Goal: Book appointment/travel/reservation

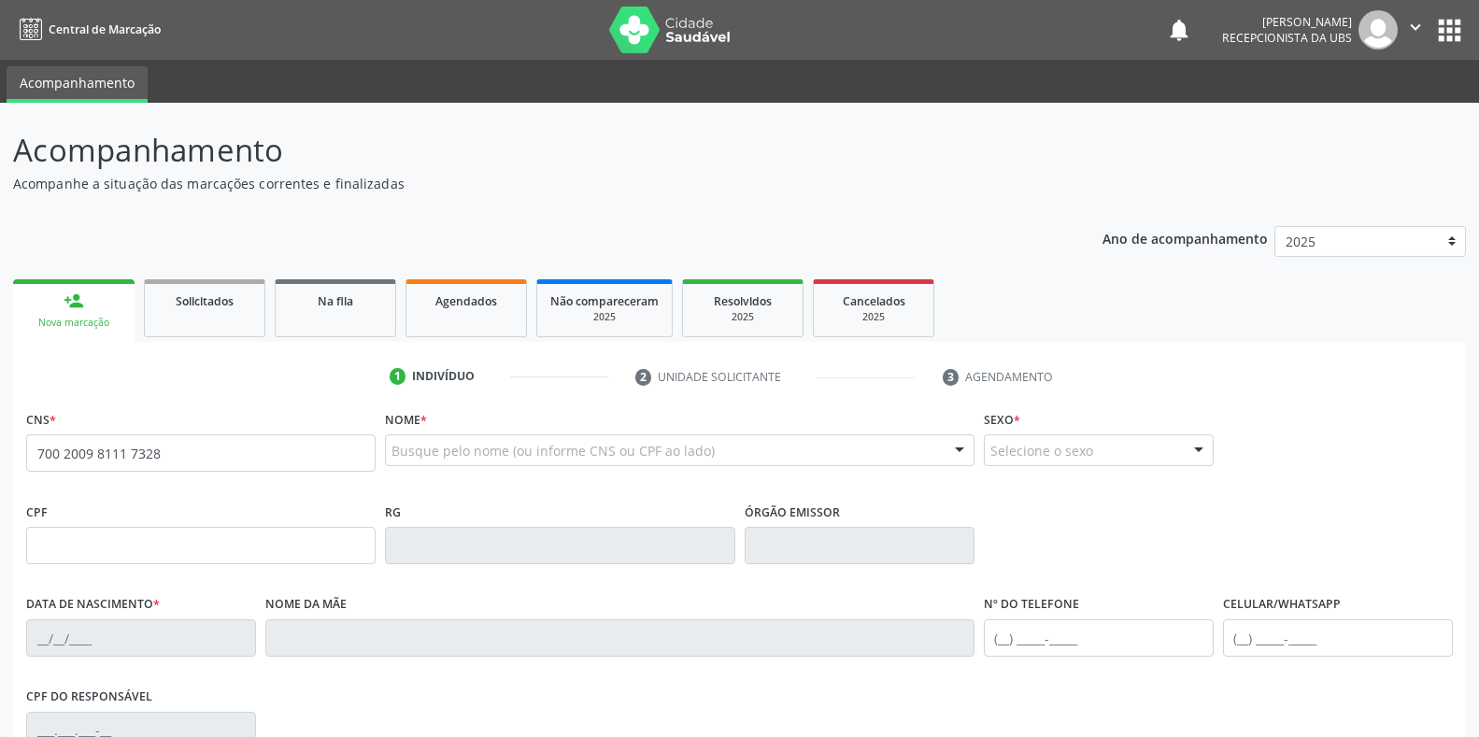
type input "700 2009 8111 7328"
type input "28[DATE]"
type input "[PERSON_NAME]"
type input "[PHONE_NUMBER]"
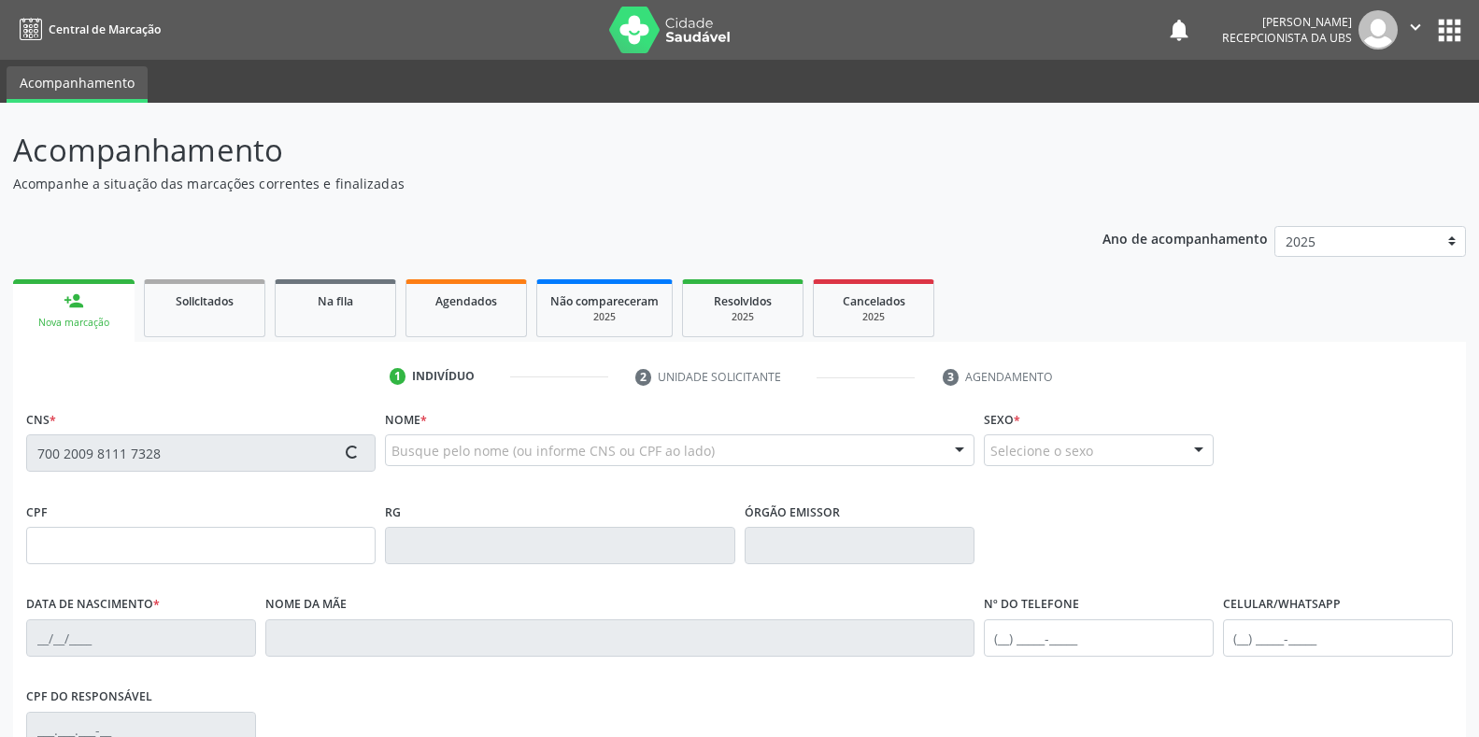
type input "780"
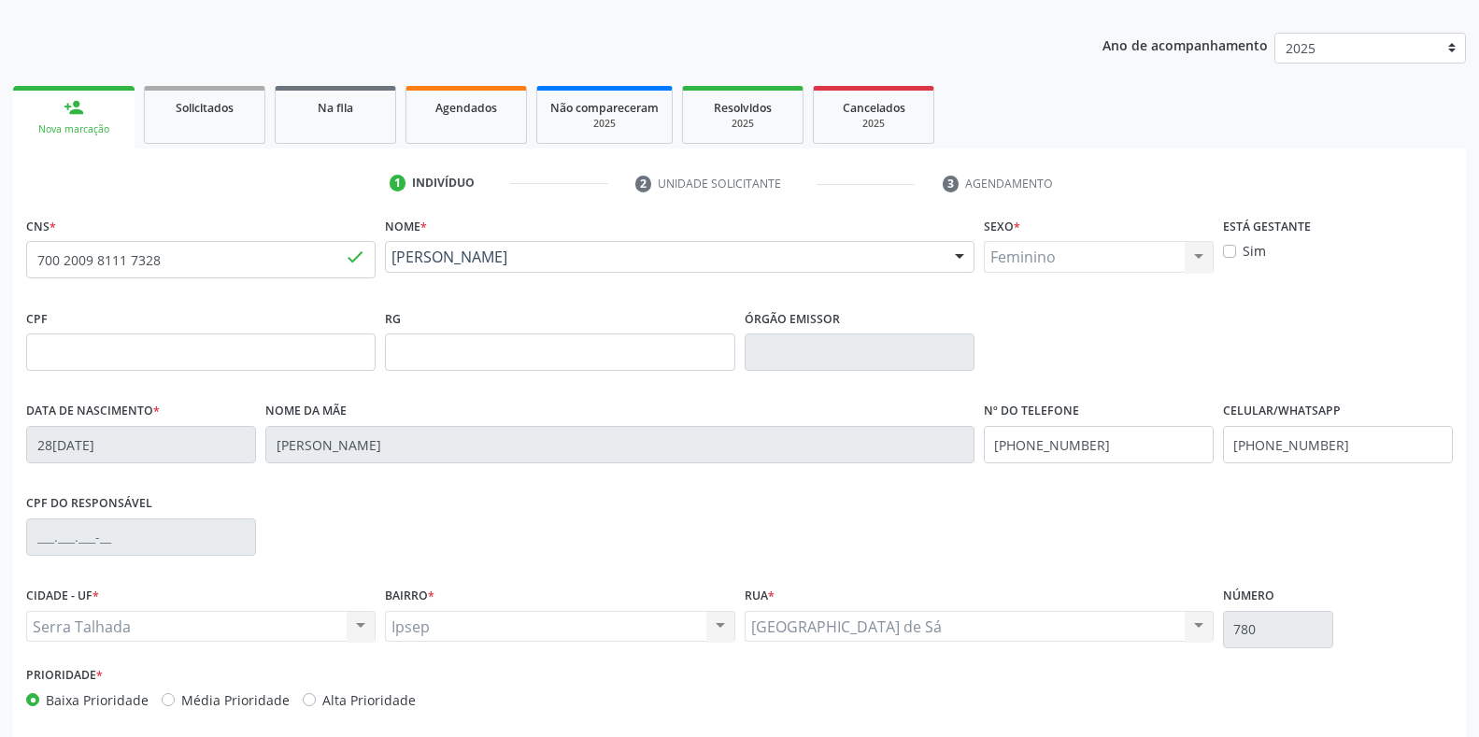
scroll to position [276, 0]
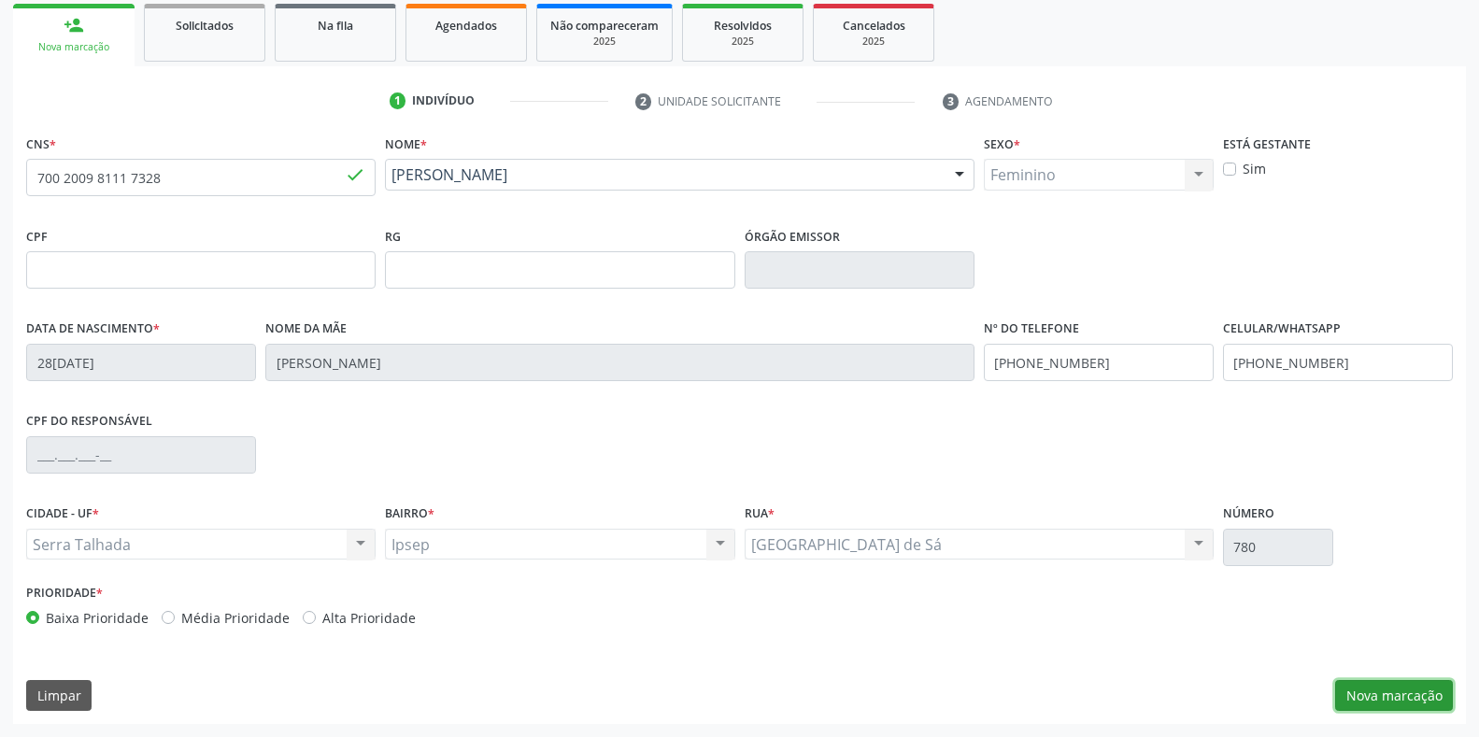
click at [1402, 690] on button "Nova marcação" at bounding box center [1394, 696] width 118 height 32
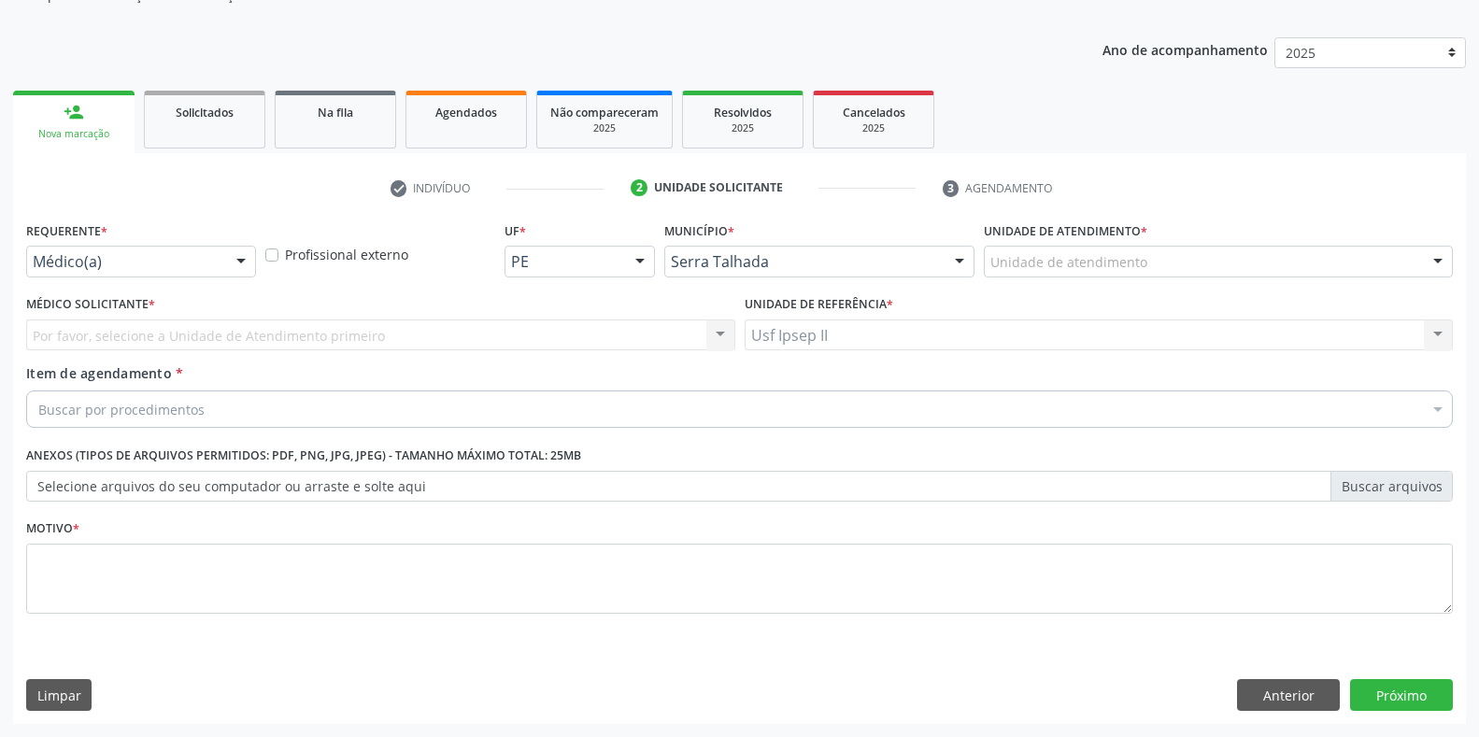
scroll to position [189, 0]
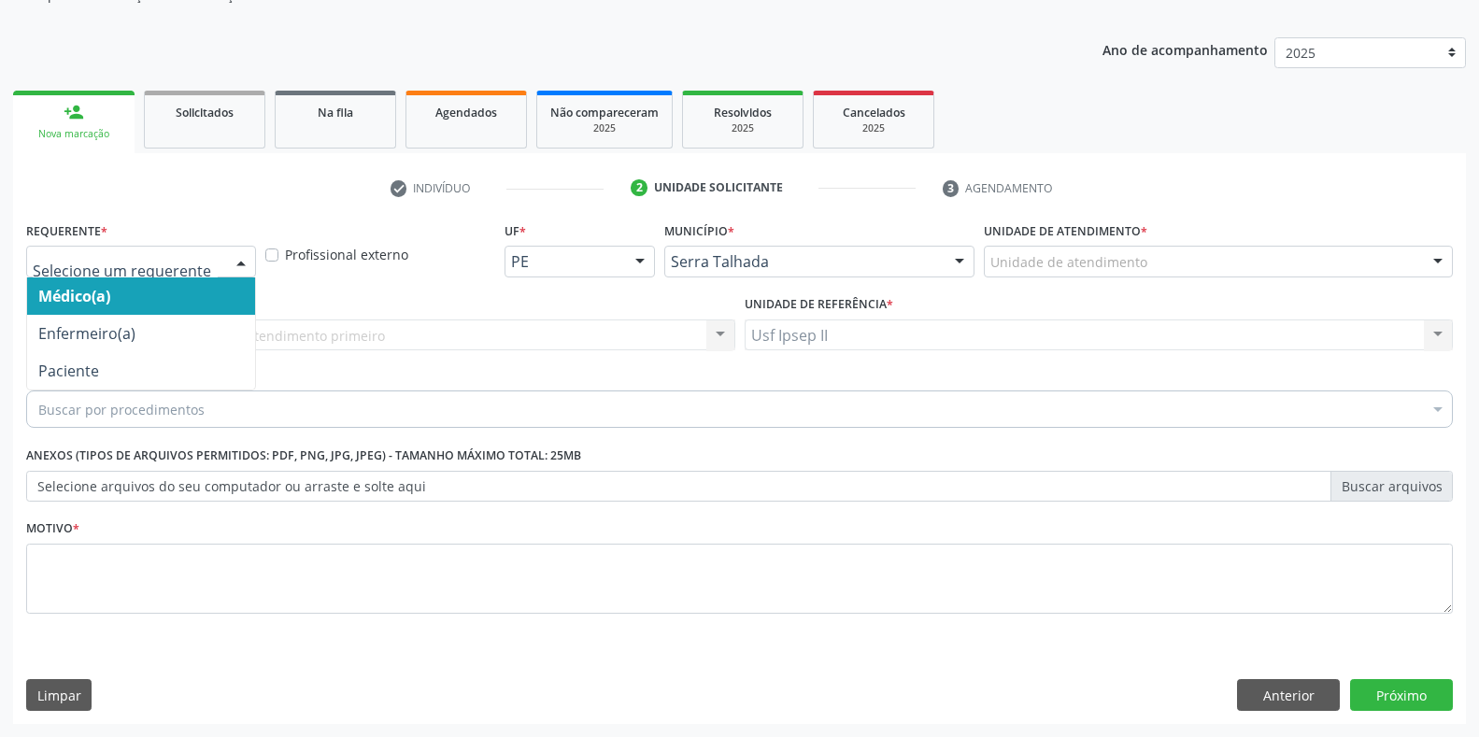
click at [225, 260] on div "Médico(a) Enfermeiro(a) Paciente Nenhum resultado encontrado para: " " Não há n…" at bounding box center [141, 262] width 230 height 32
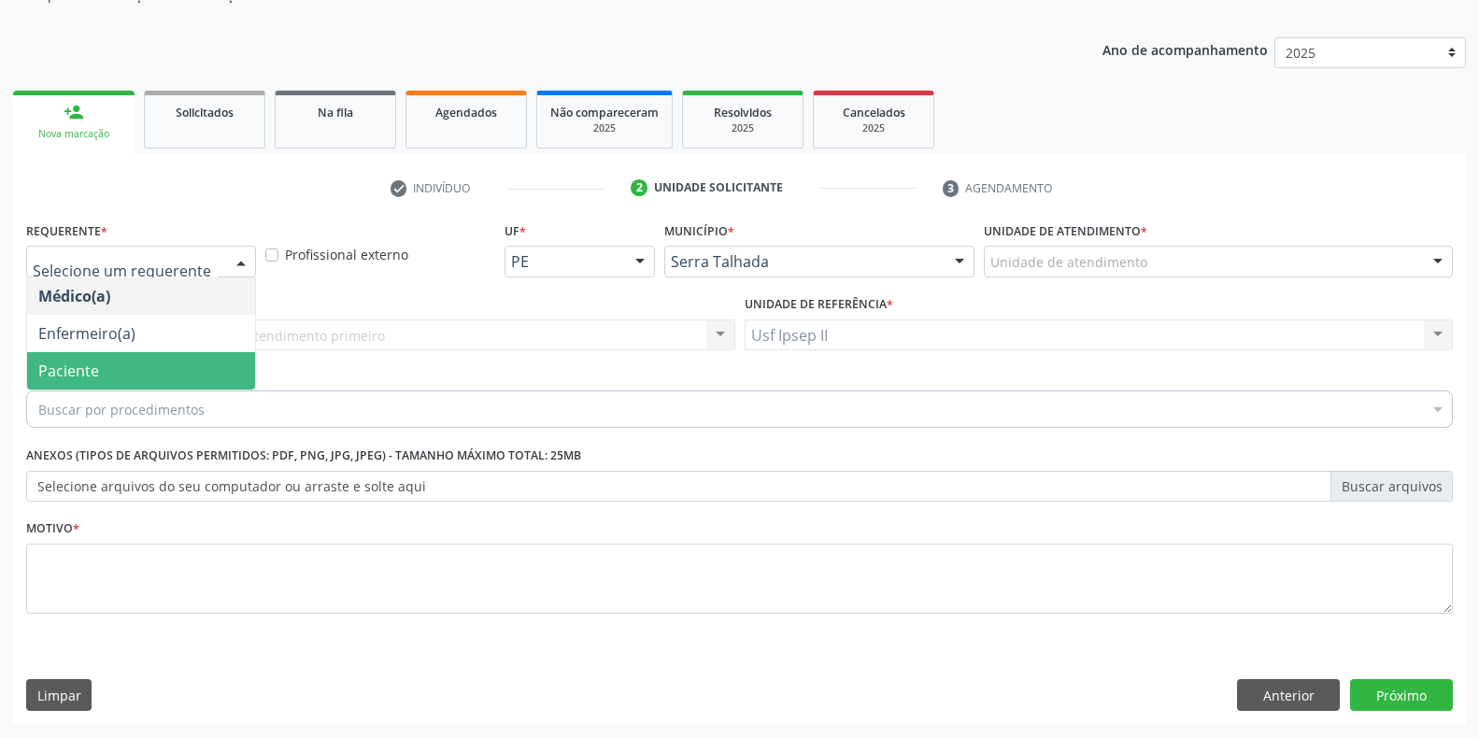
click at [78, 370] on span "Paciente" at bounding box center [68, 371] width 61 height 21
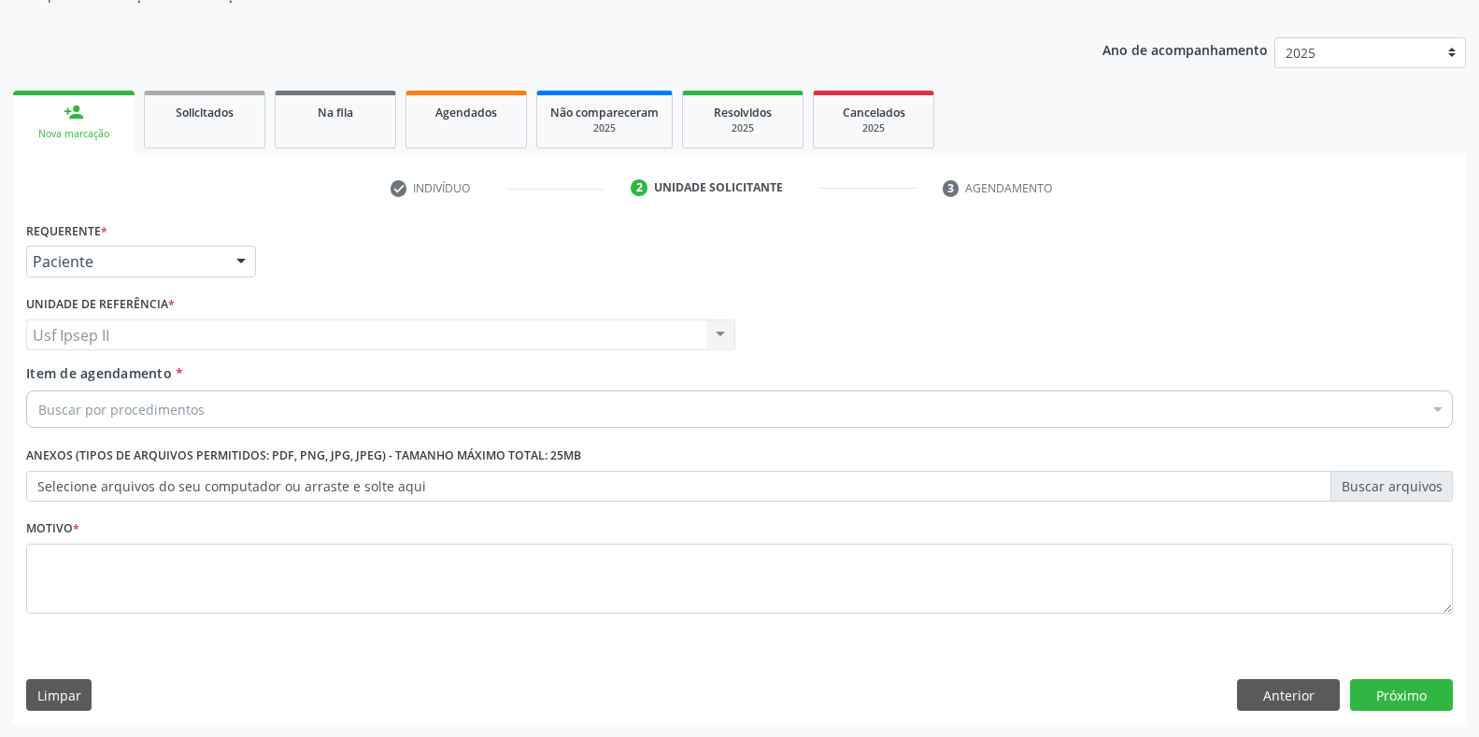
click at [113, 420] on div "Buscar por procedimentos" at bounding box center [739, 409] width 1427 height 37
click at [38, 416] on input "Item de agendamento *" at bounding box center [38, 409] width 0 height 37
type input "e"
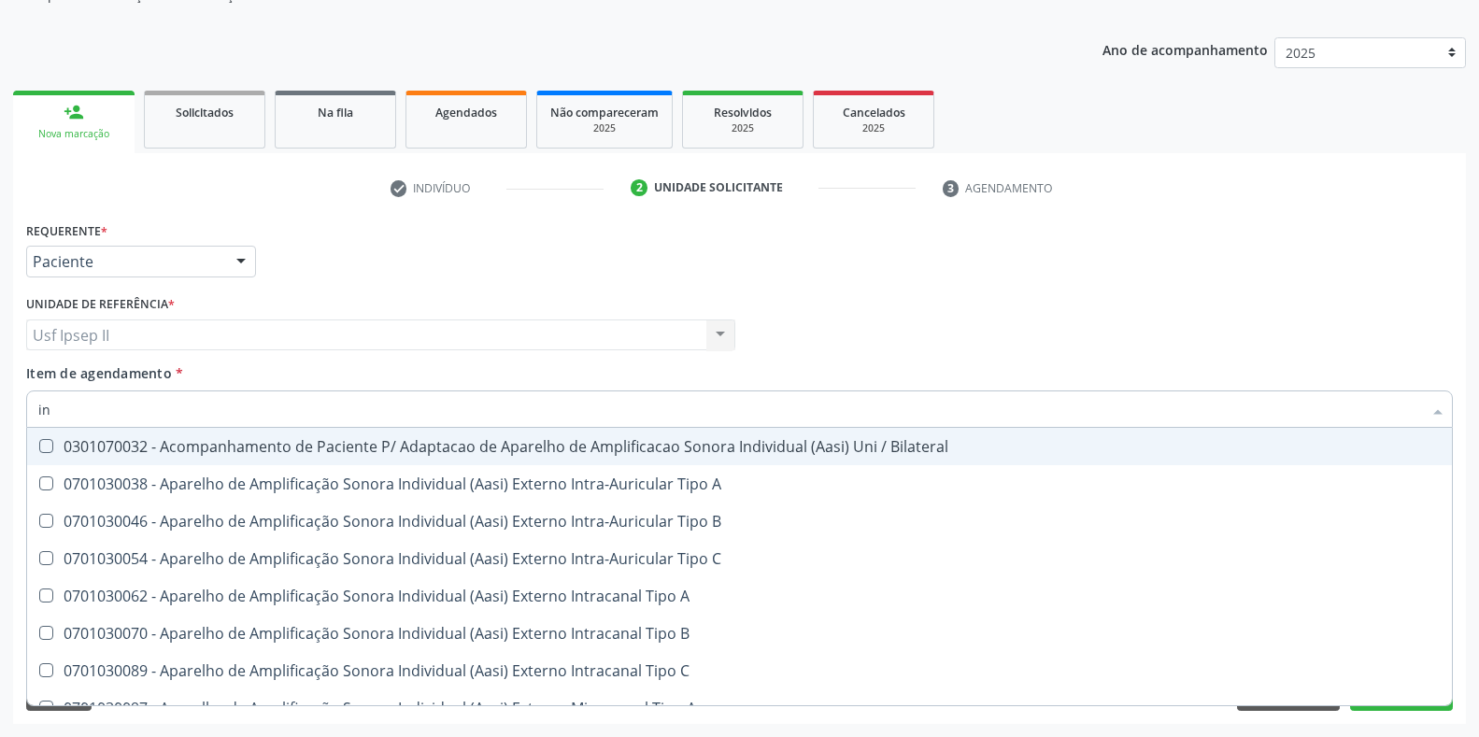
type input "i"
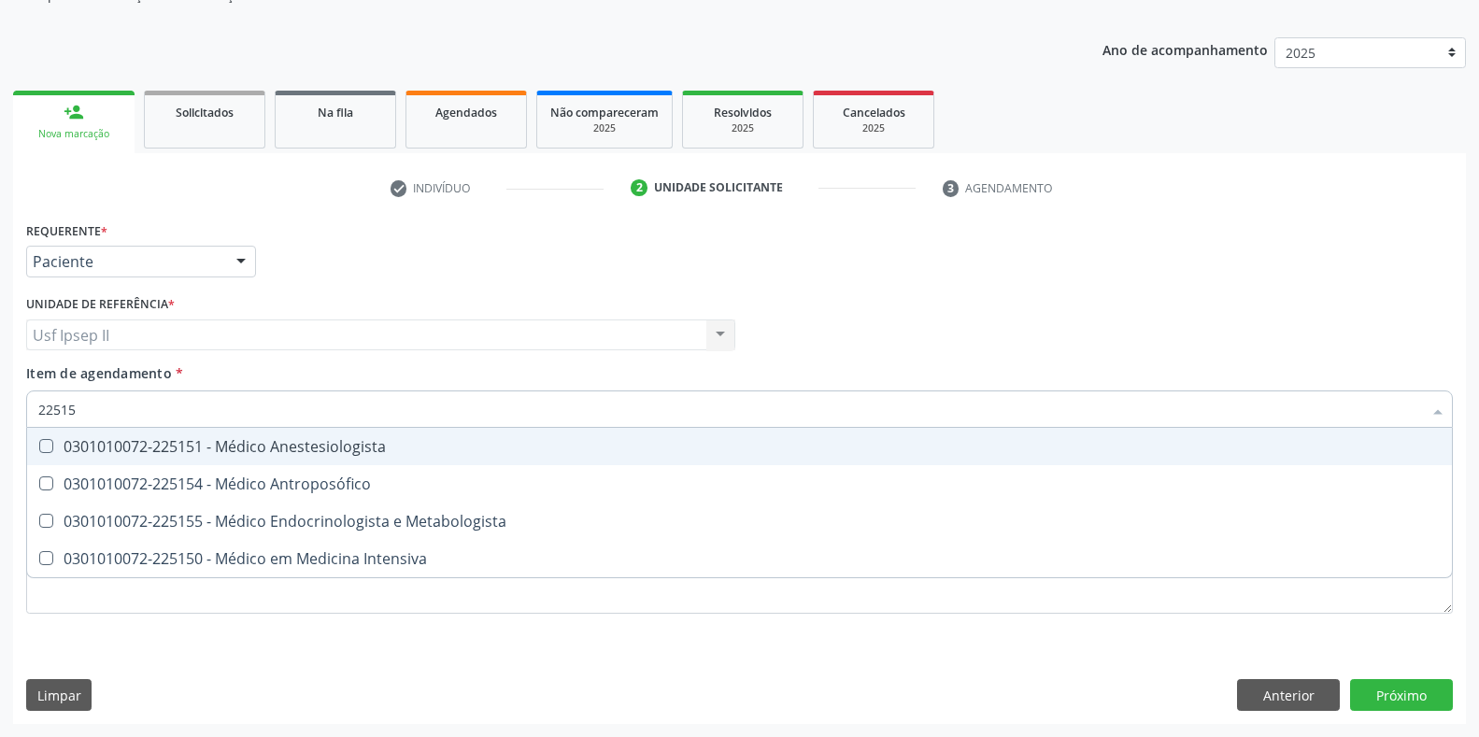
type input "225155"
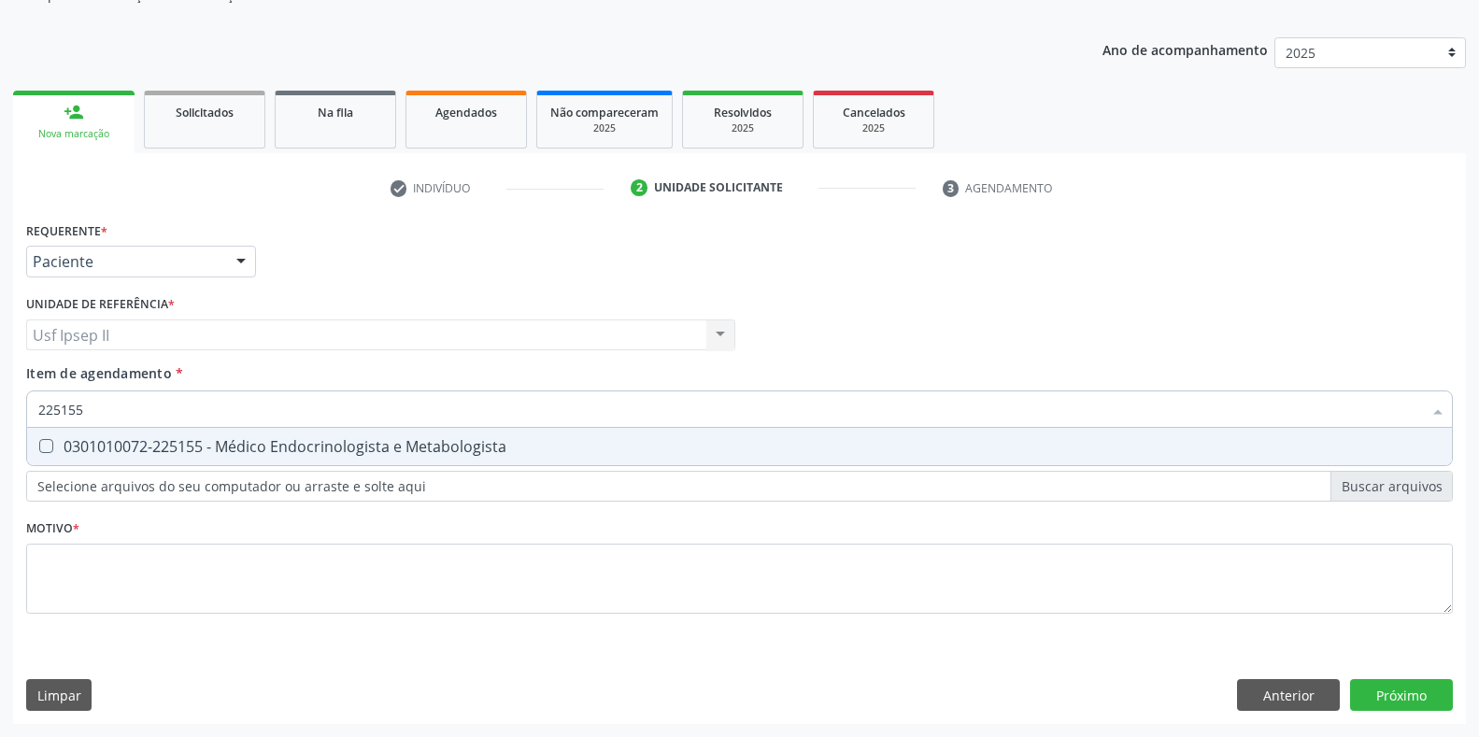
click at [371, 454] on div "0301010072-225155 - Médico Endocrinologista e Metabologista" at bounding box center [739, 446] width 1402 height 15
checkbox Metabologista "true"
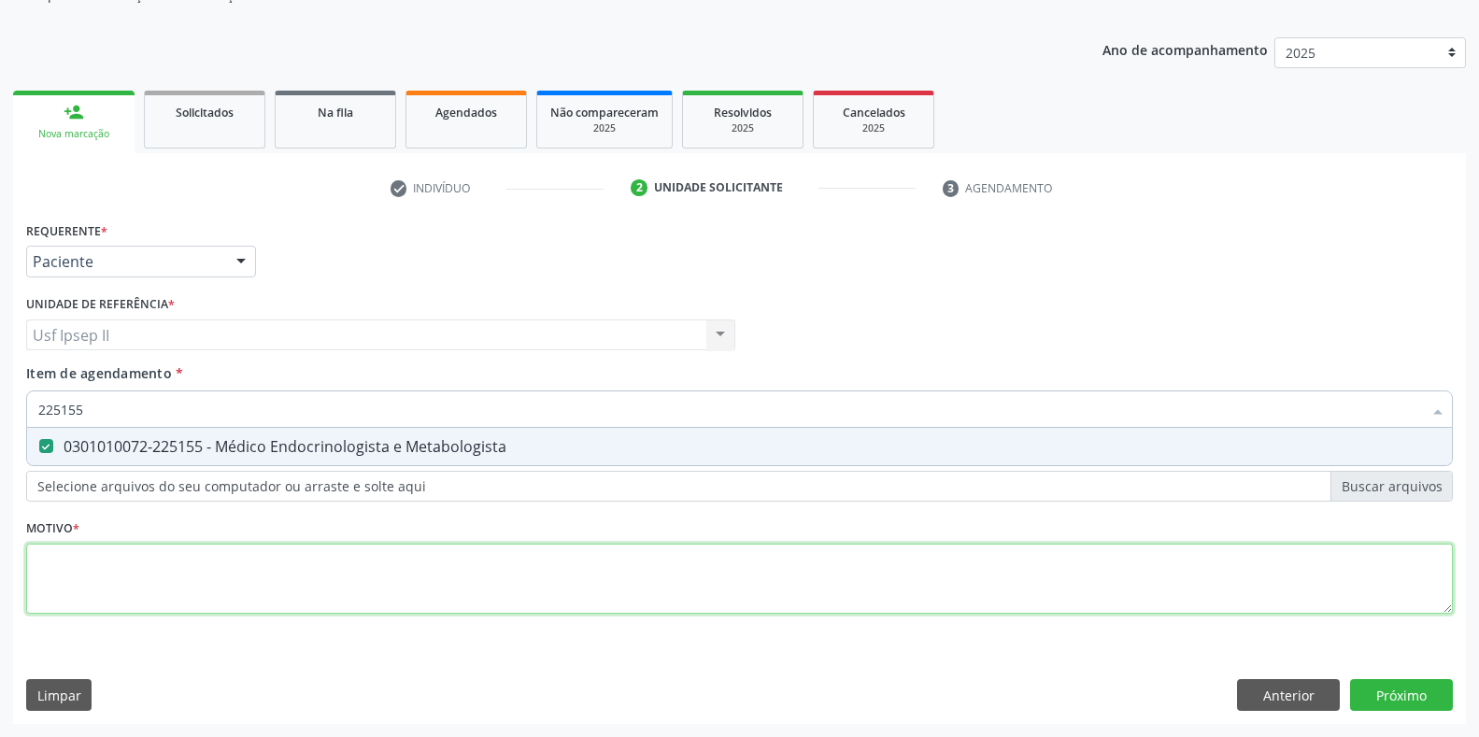
click at [94, 588] on div "Requerente * Paciente Médico(a) Enfermeiro(a) Paciente Nenhum resultado encontr…" at bounding box center [739, 428] width 1427 height 423
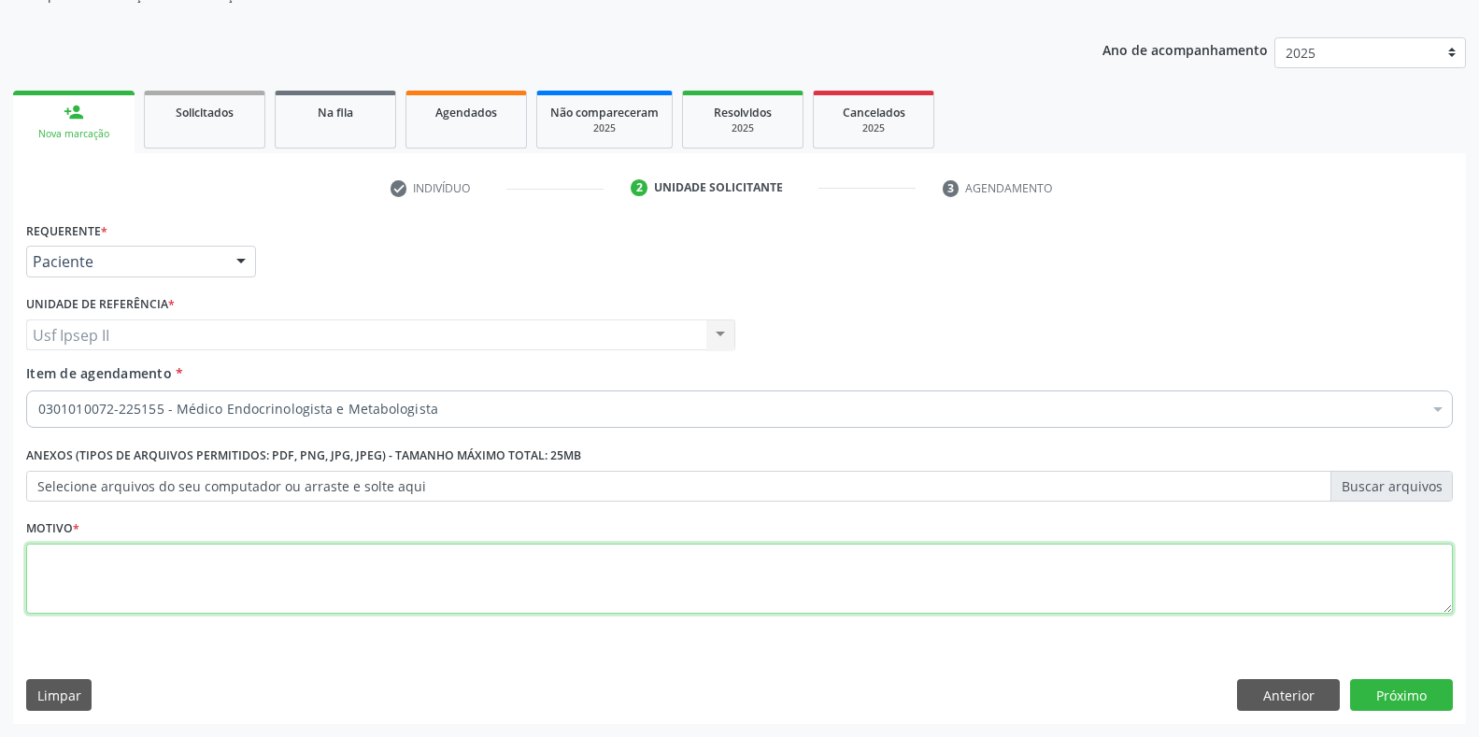
click at [95, 581] on li "Não selecionados" at bounding box center [765, 590] width 1477 height 50
type textarea "."
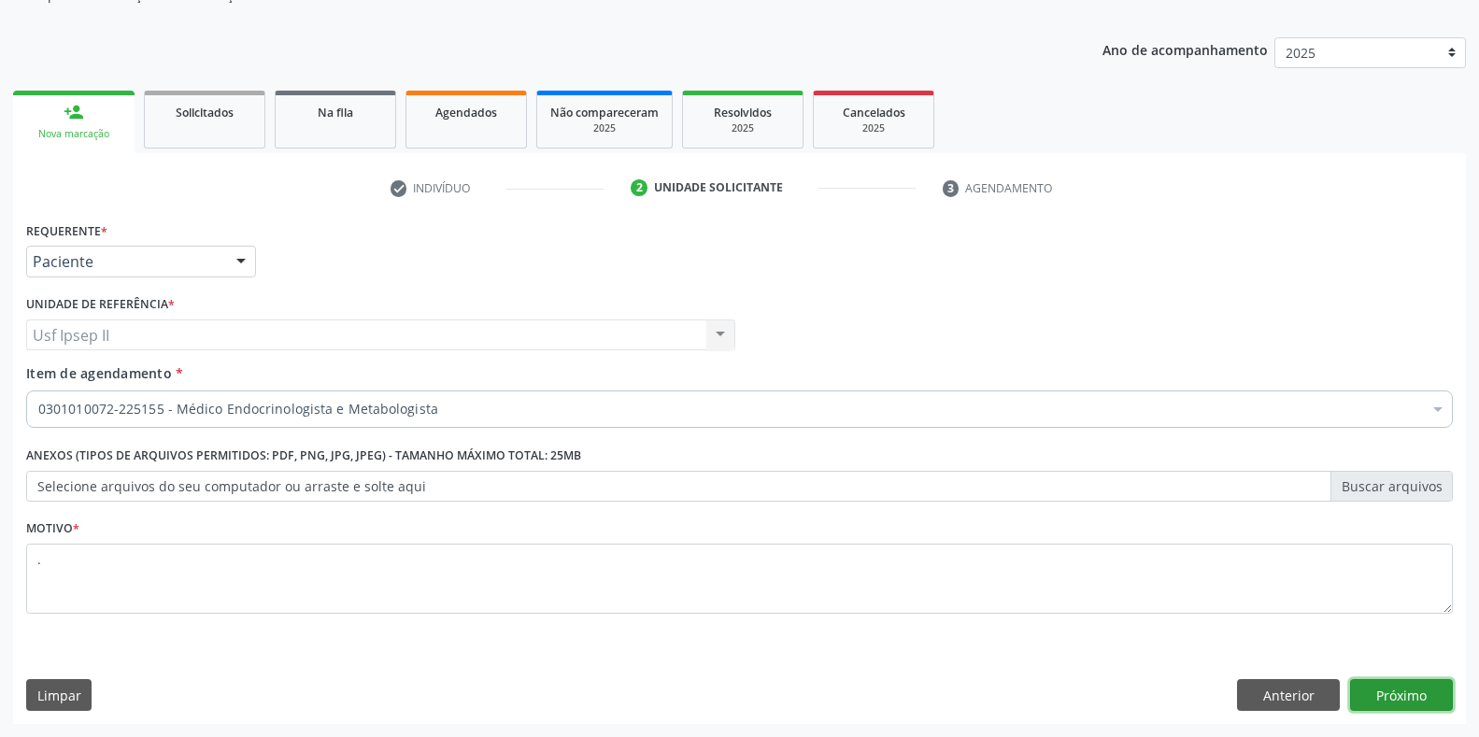
click at [1437, 681] on button "Próximo" at bounding box center [1401, 695] width 103 height 32
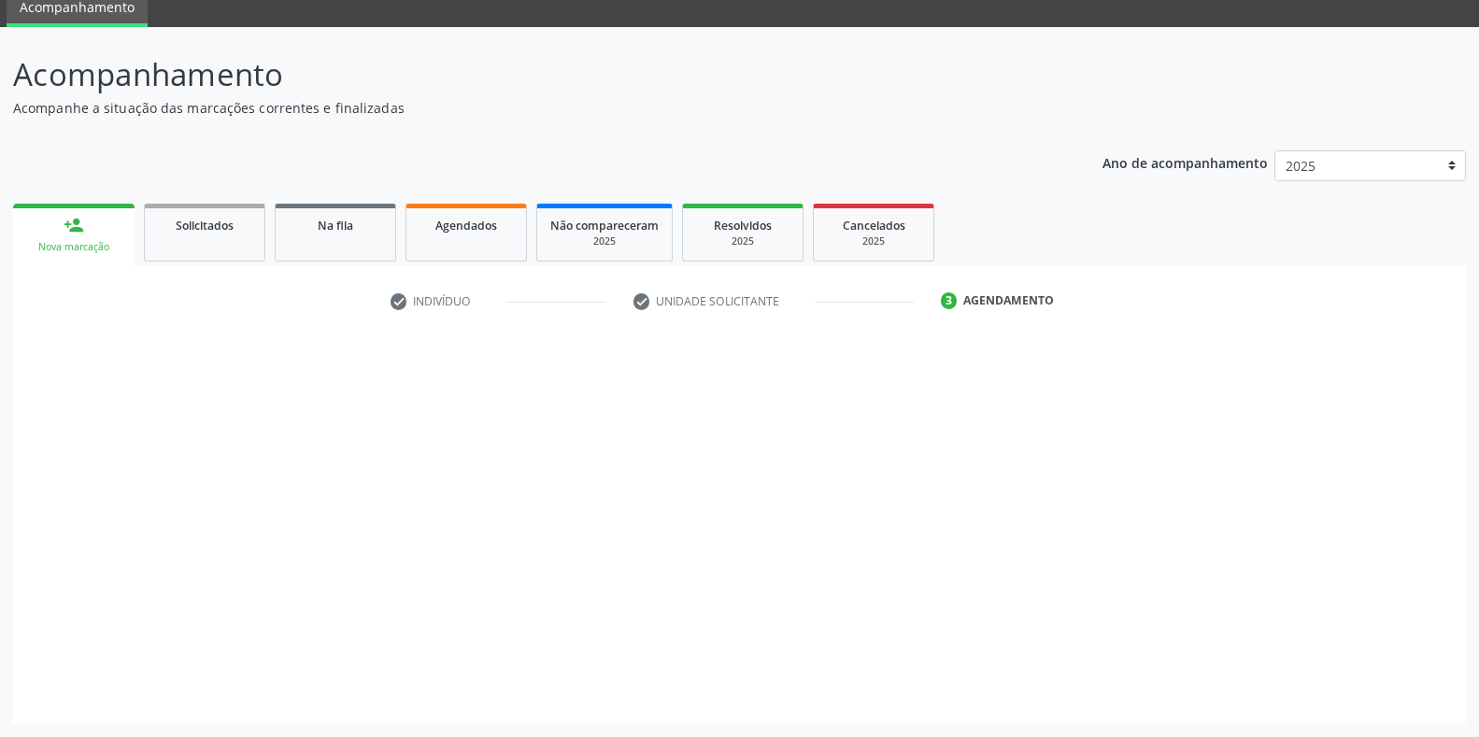
scroll to position [76, 0]
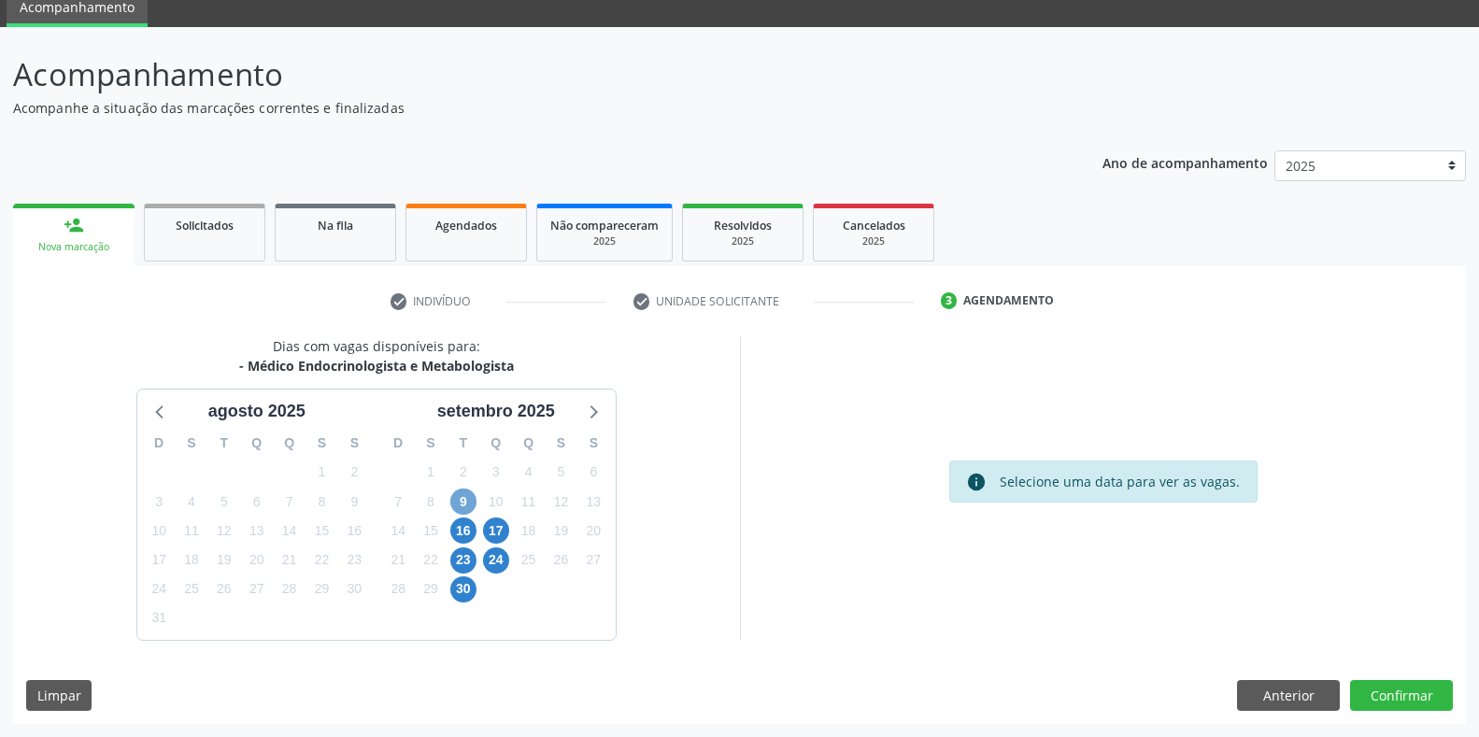
click at [469, 498] on span "9" at bounding box center [463, 502] width 26 height 26
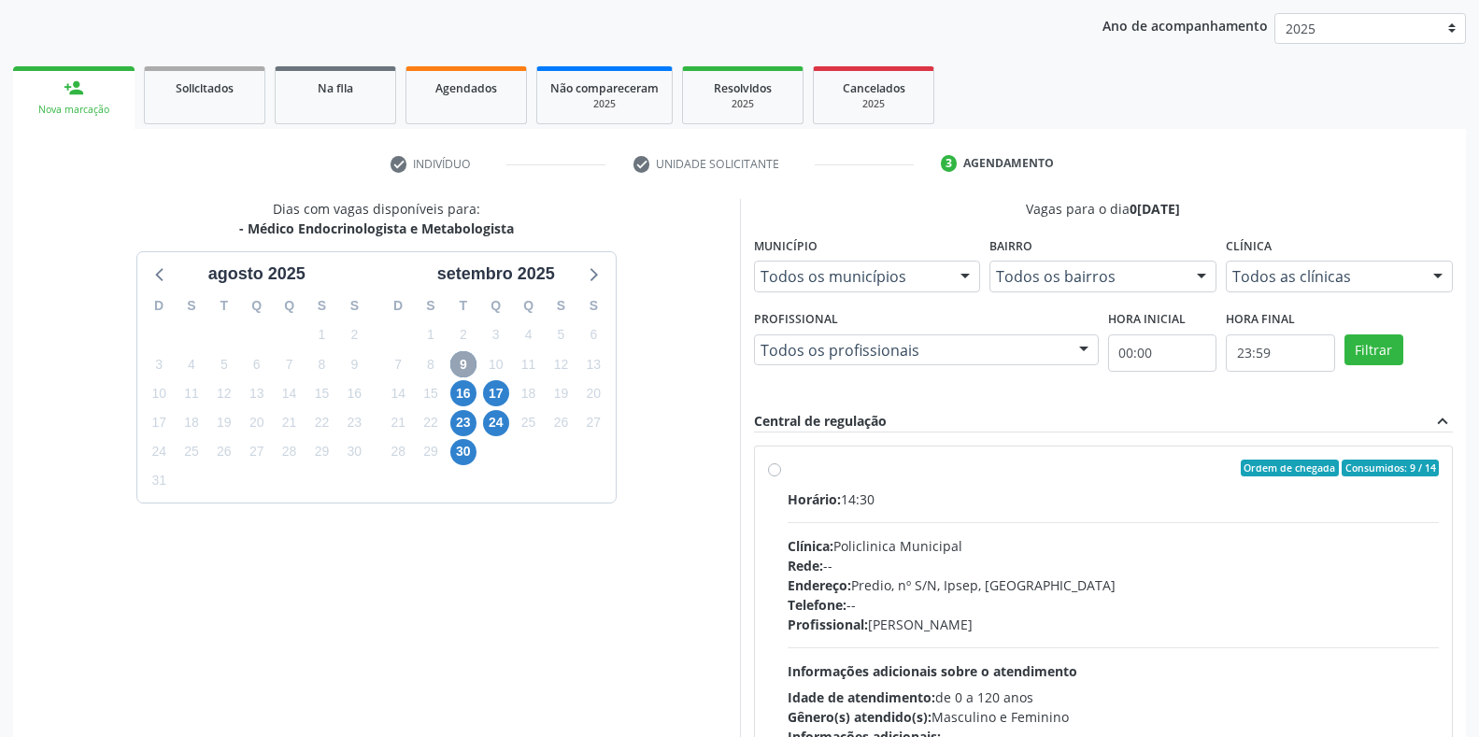
scroll to position [263, 0]
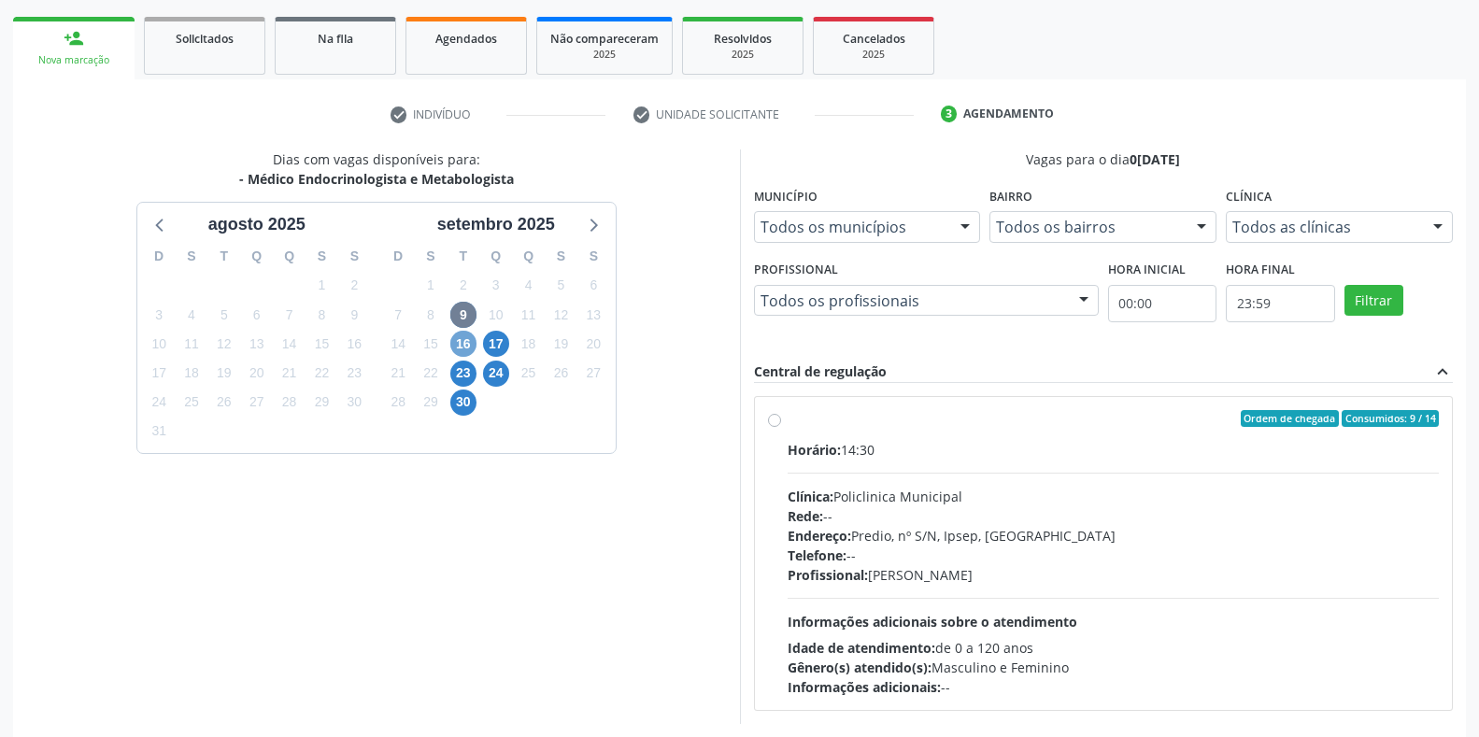
click at [459, 338] on span "16" at bounding box center [463, 344] width 26 height 26
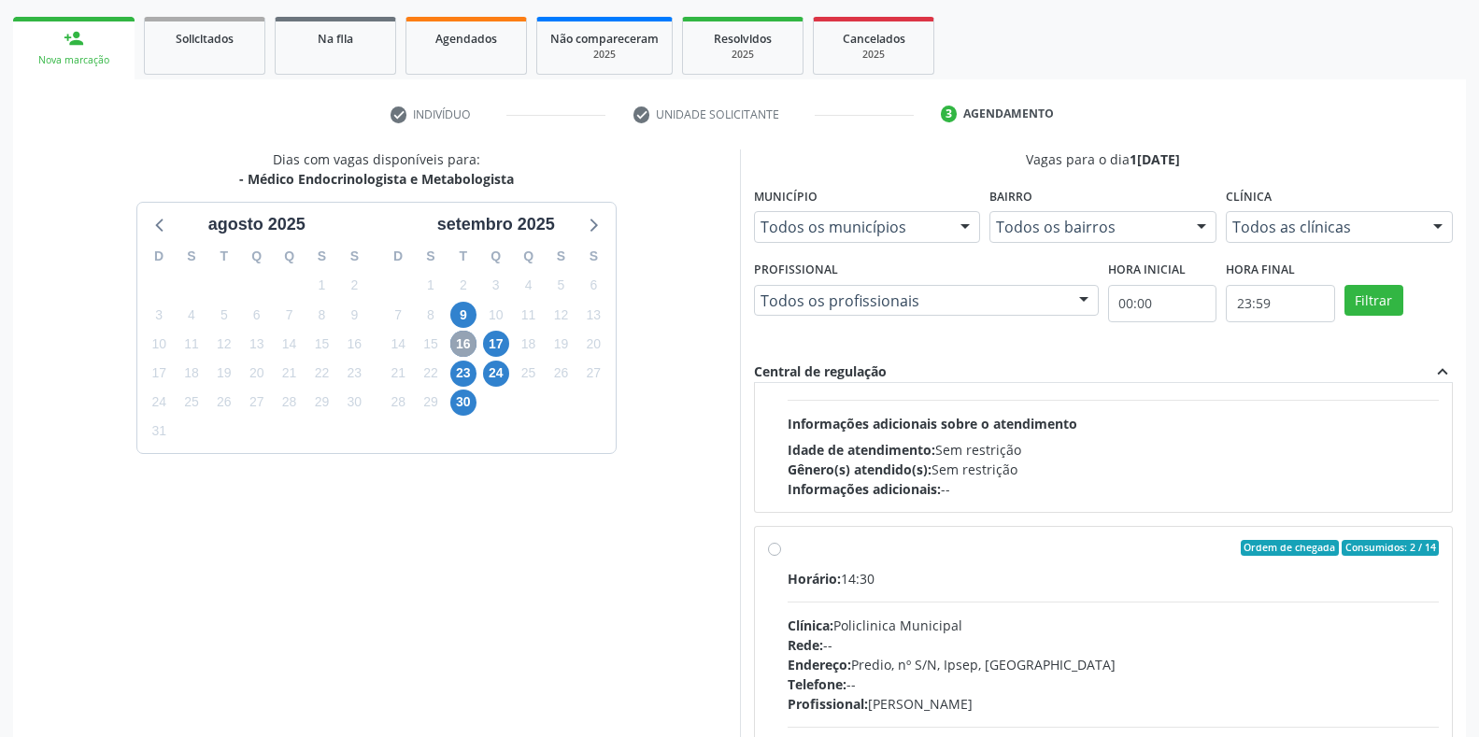
scroll to position [187, 0]
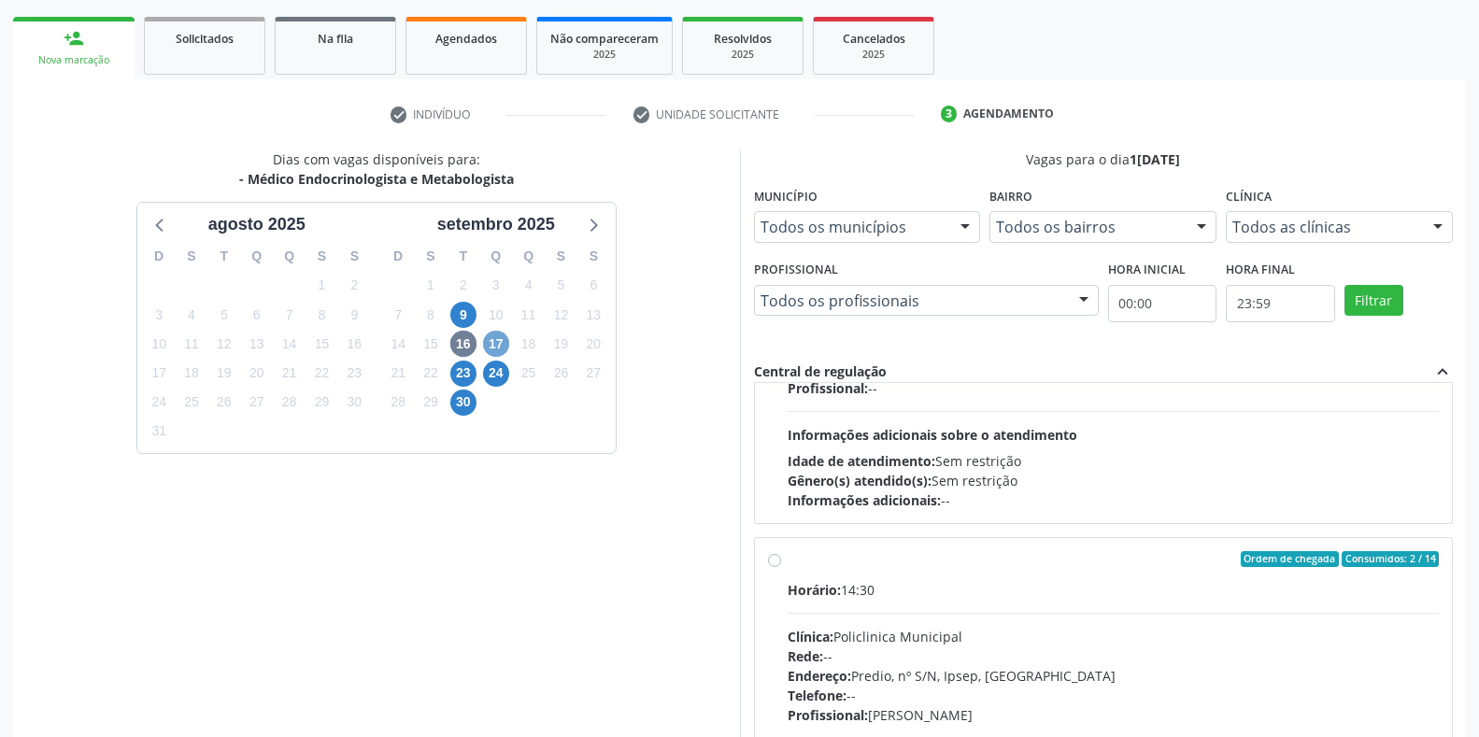
click at [490, 341] on span "17" at bounding box center [496, 344] width 26 height 26
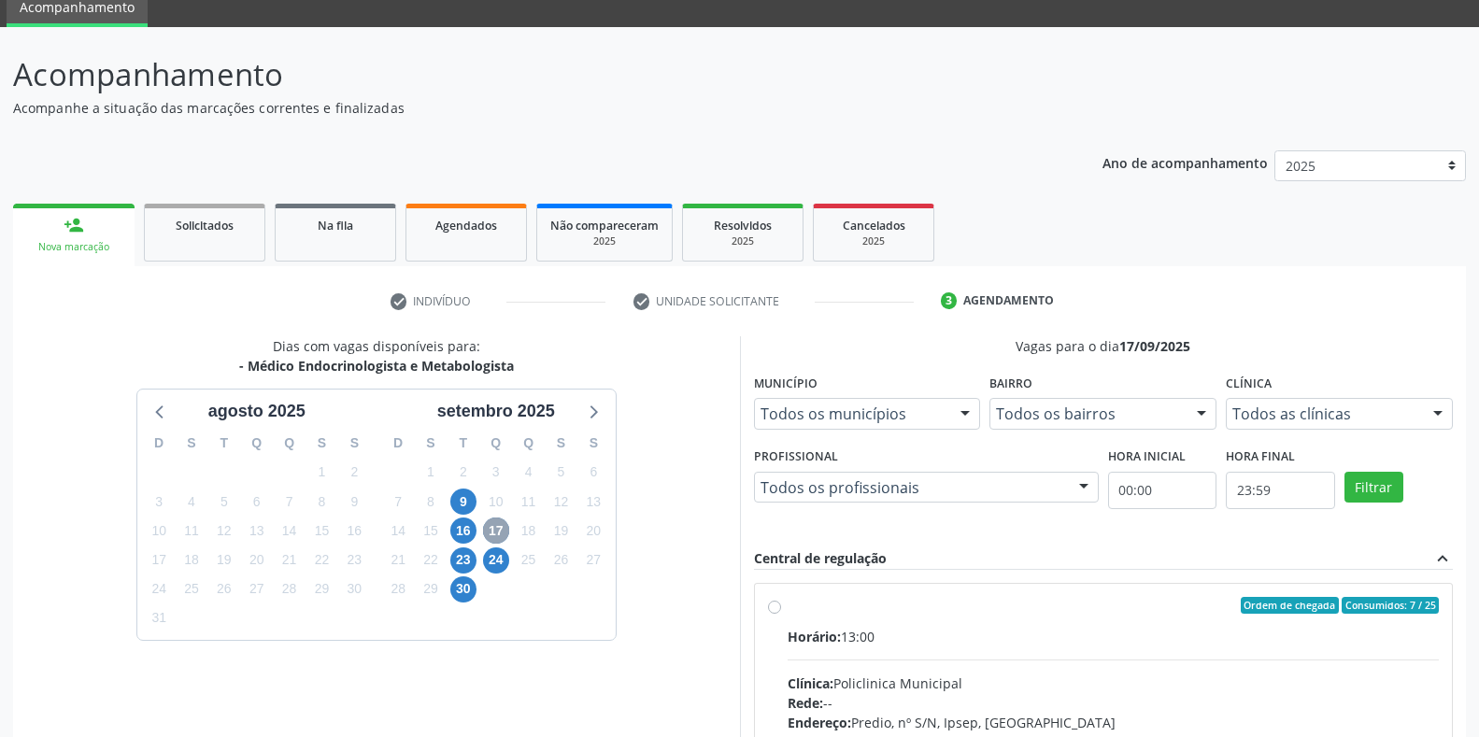
scroll to position [263, 0]
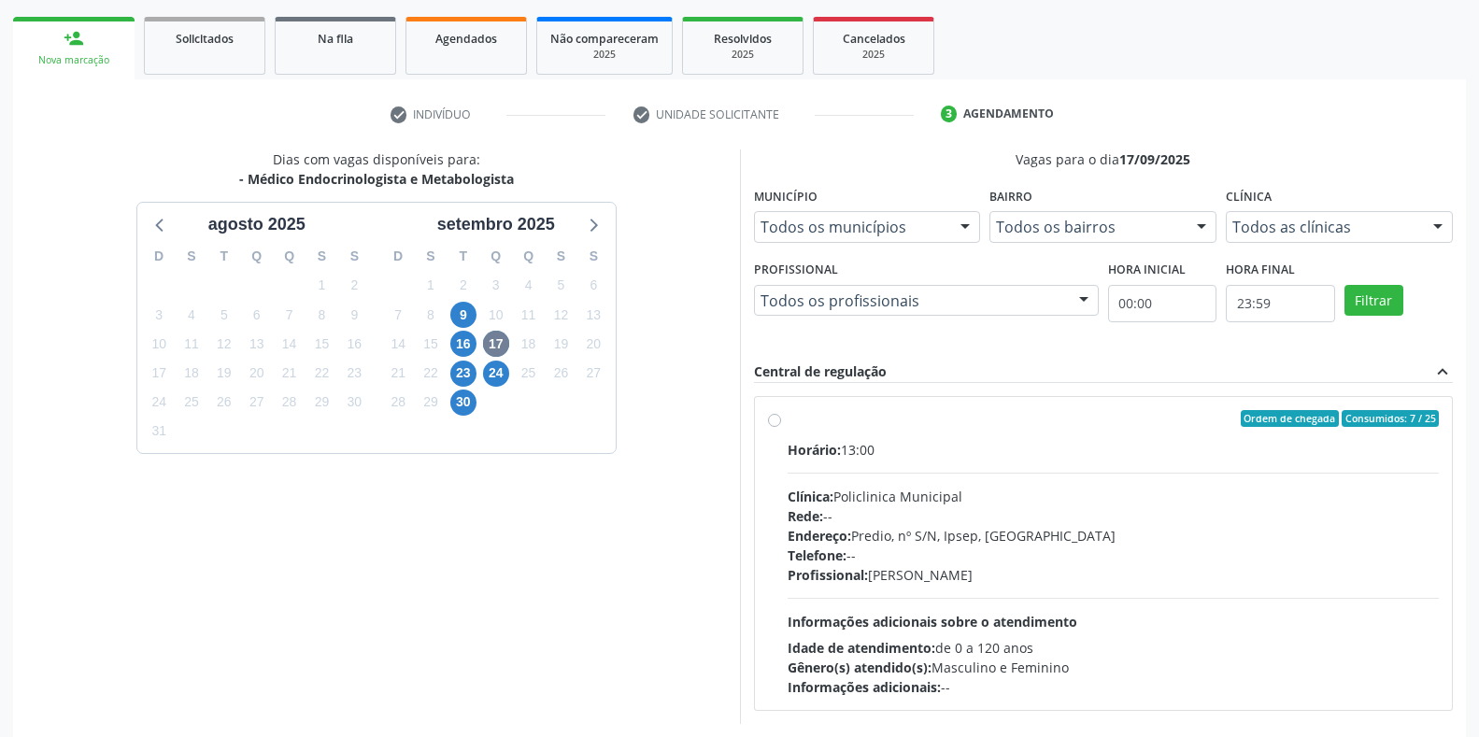
click at [788, 418] on label "Ordem de chegada Consumidos: 7 / 25 Horário: 13:00 Clínica: Policlinica Municip…" at bounding box center [1114, 553] width 652 height 287
click at [779, 418] on input "Ordem de chegada Consumidos: 7 / 25 Horário: 13:00 Clínica: Policlinica Municip…" at bounding box center [774, 418] width 13 height 17
radio input "true"
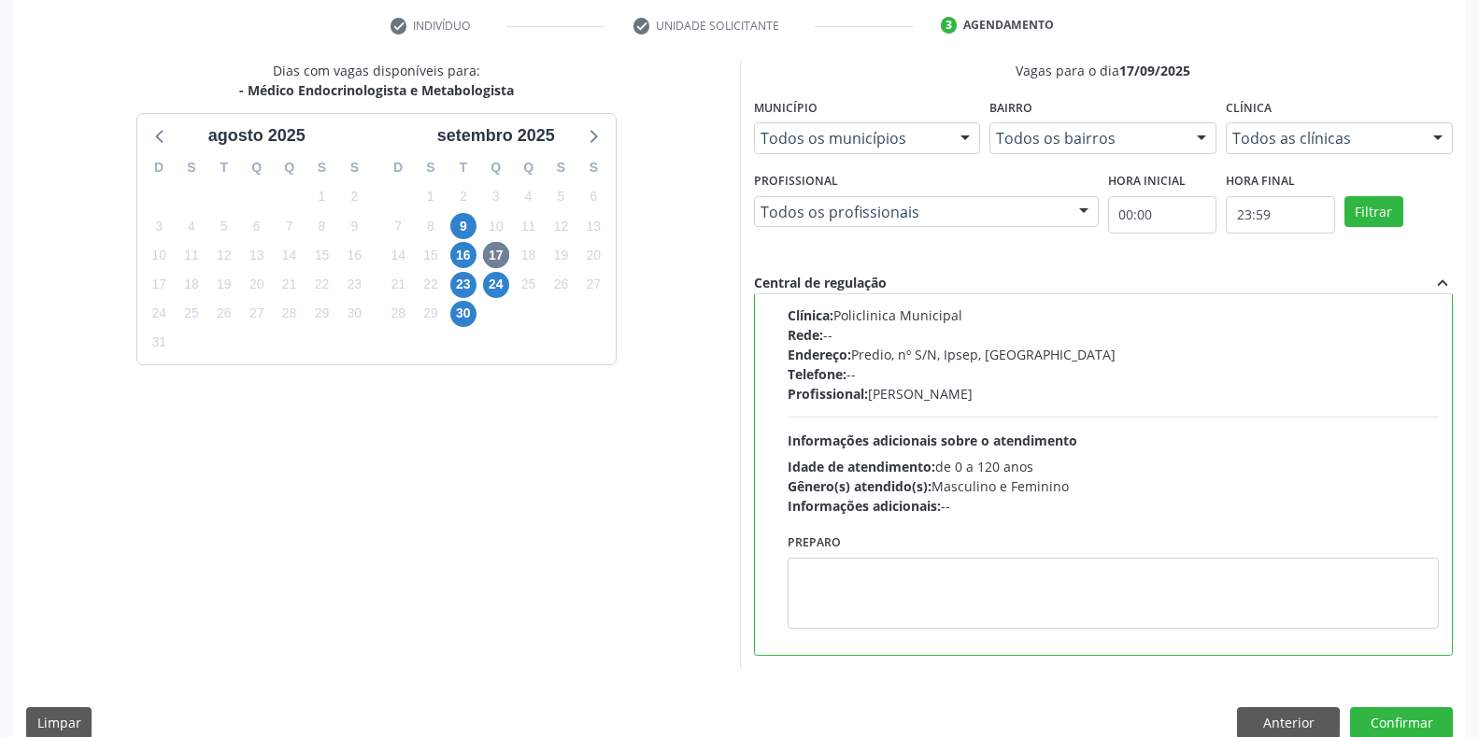
scroll to position [379, 0]
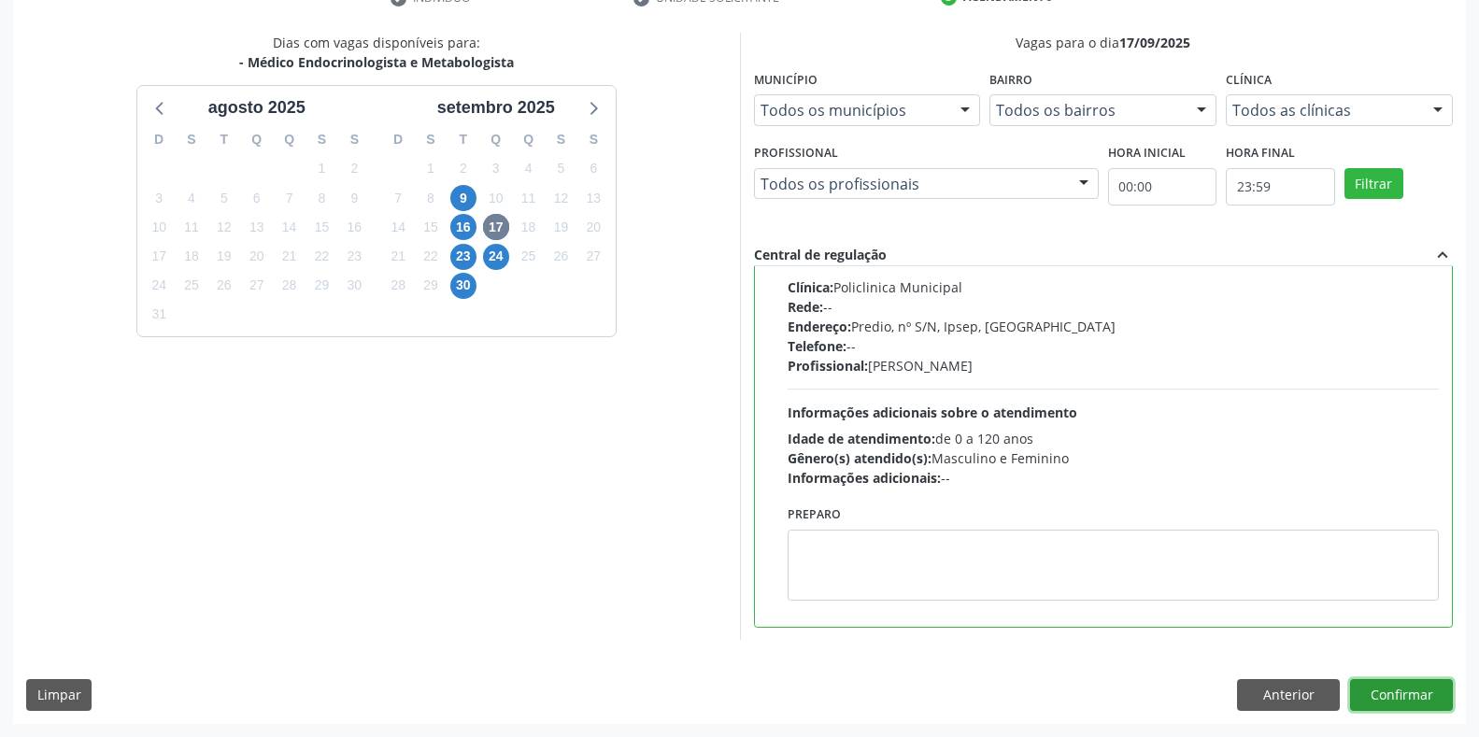
click at [1387, 685] on button "Confirmar" at bounding box center [1401, 695] width 103 height 32
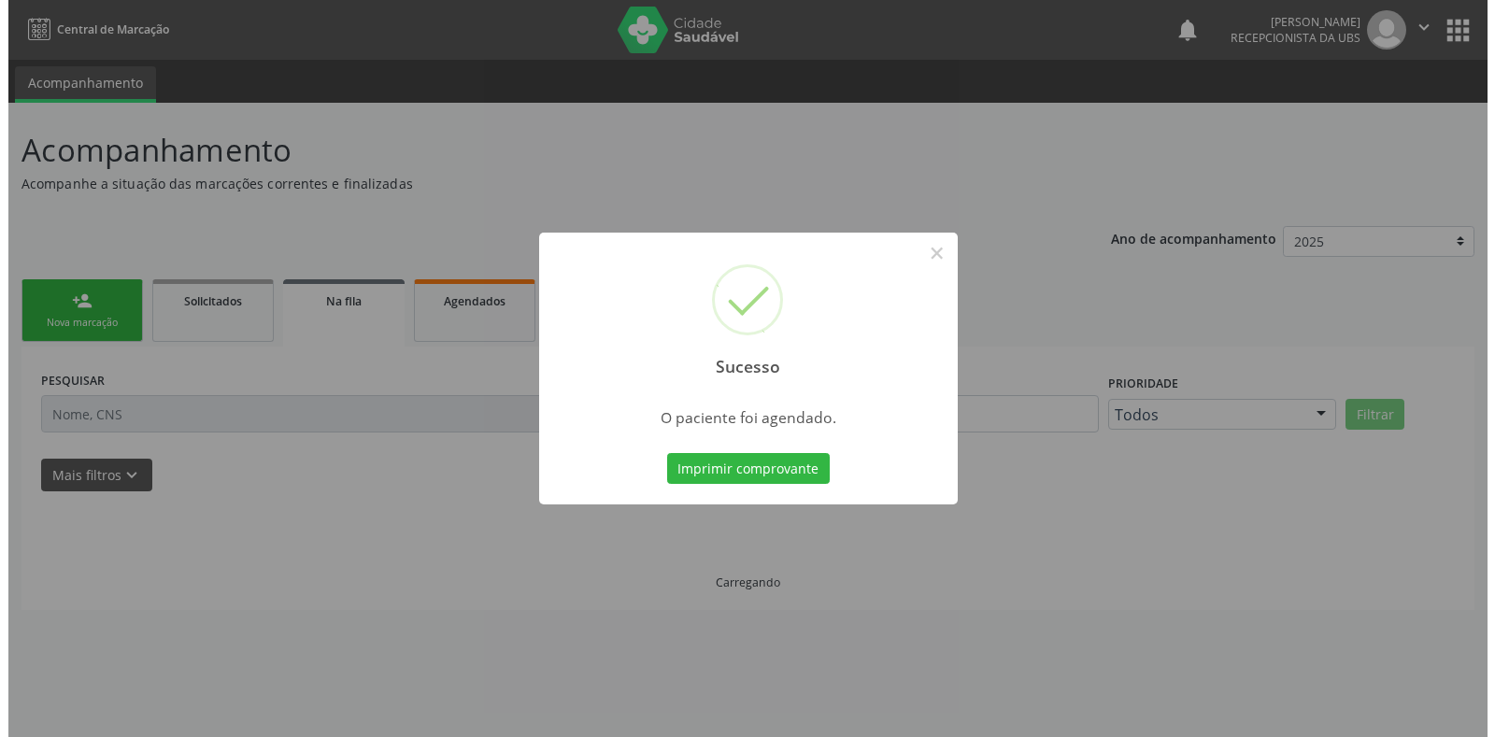
scroll to position [0, 0]
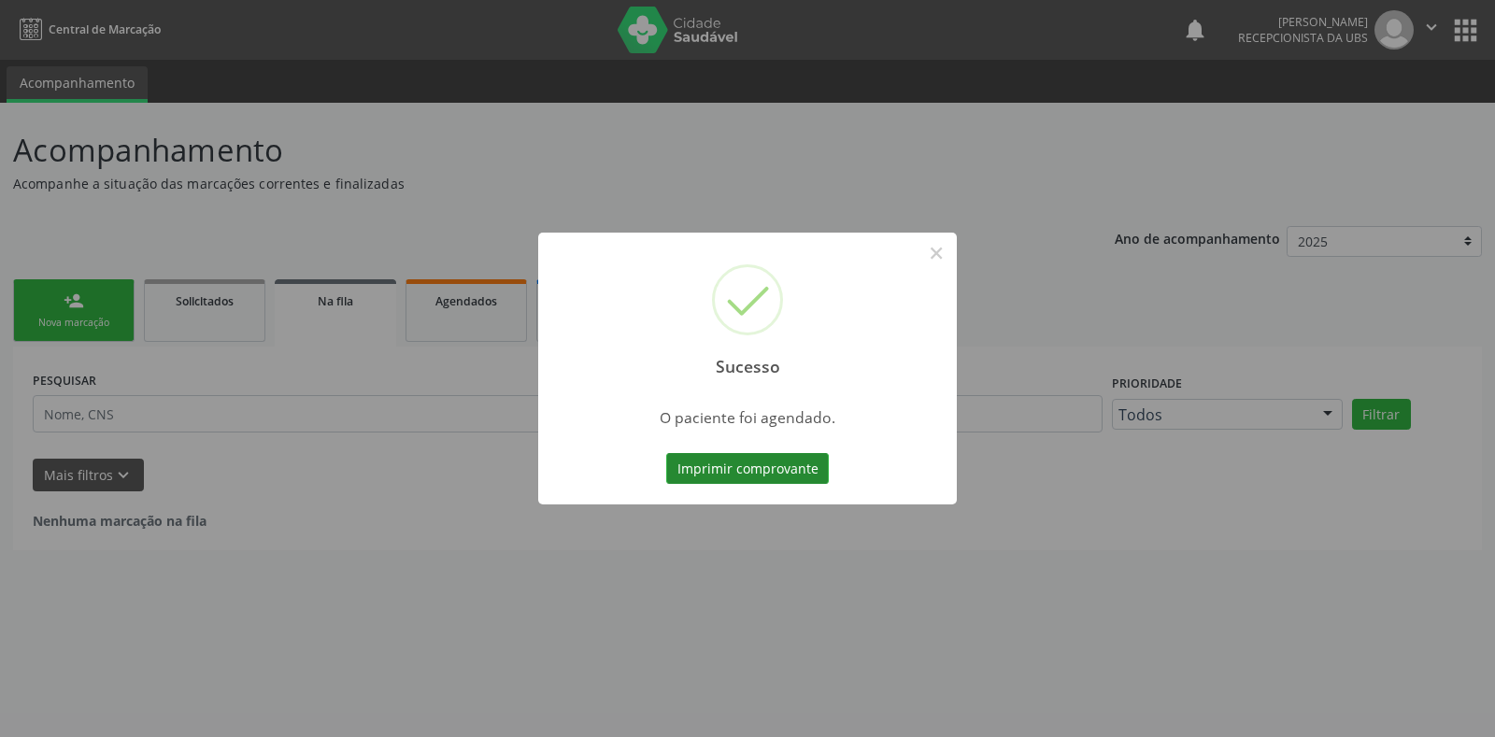
click at [709, 459] on button "Imprimir comprovante" at bounding box center [747, 469] width 163 height 32
